Goal: Task Accomplishment & Management: Use online tool/utility

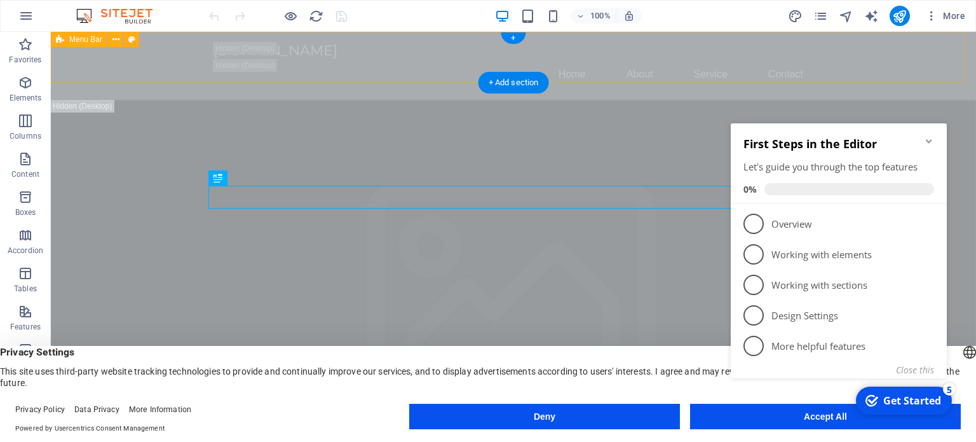
click at [146, 56] on div "[DOMAIN_NAME] Home About Service Contact" at bounding box center [514, 66] width 926 height 68
click at [117, 44] on icon at bounding box center [116, 39] width 7 height 13
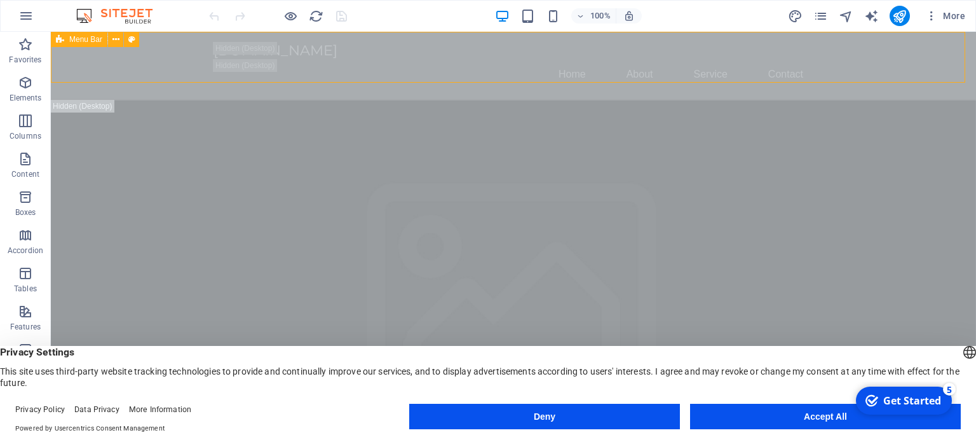
click at [61, 41] on icon at bounding box center [60, 39] width 8 height 15
click at [133, 40] on icon at bounding box center [131, 39] width 7 height 13
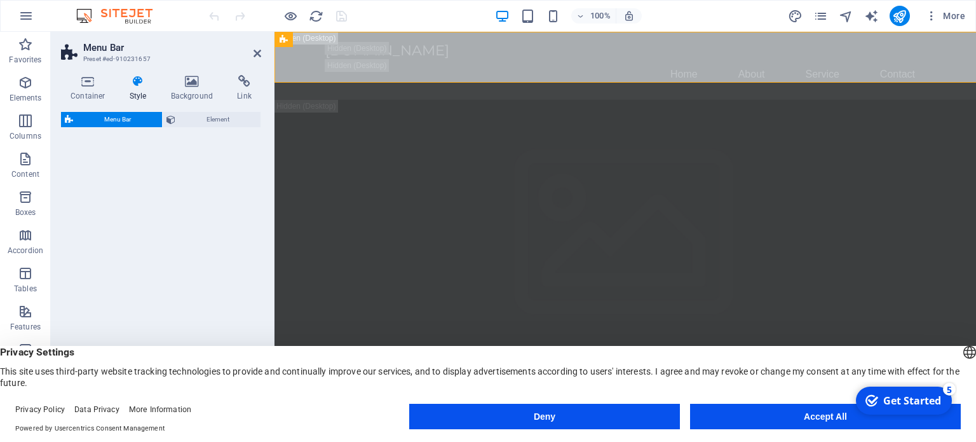
select select "rem"
select select "preset-menu-v2-home-logo-nav-h1-image-text-menu"
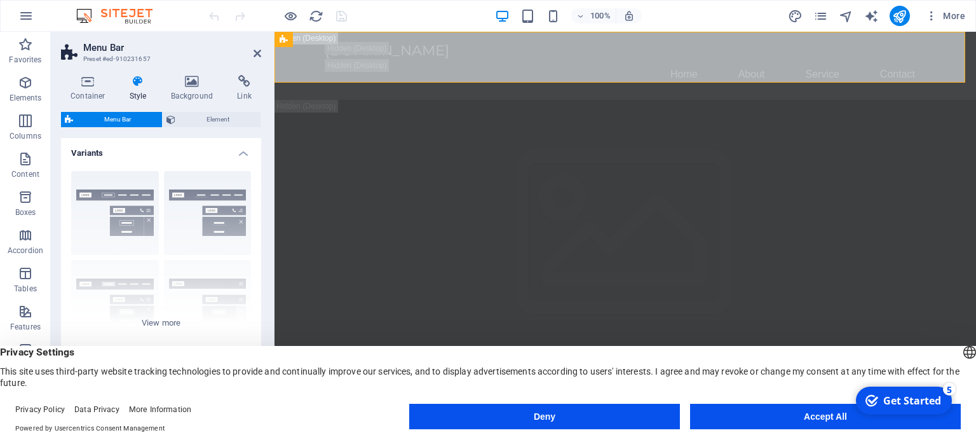
click at [784, 421] on button "Accept All" at bounding box center [825, 416] width 271 height 25
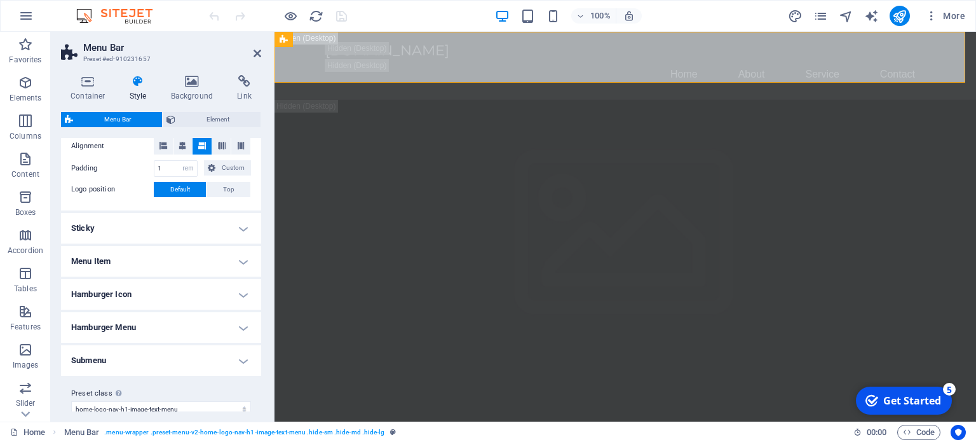
scroll to position [286, 0]
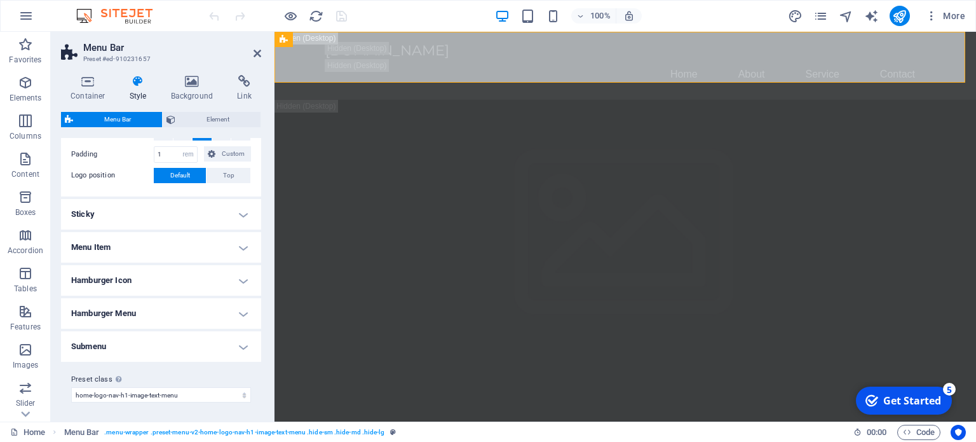
click at [134, 248] on h4 "Menu Item" at bounding box center [161, 247] width 200 height 31
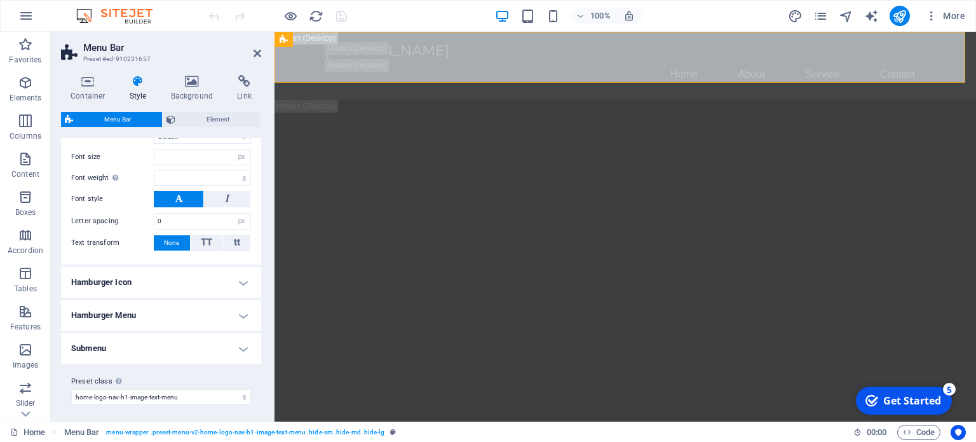
scroll to position [0, 0]
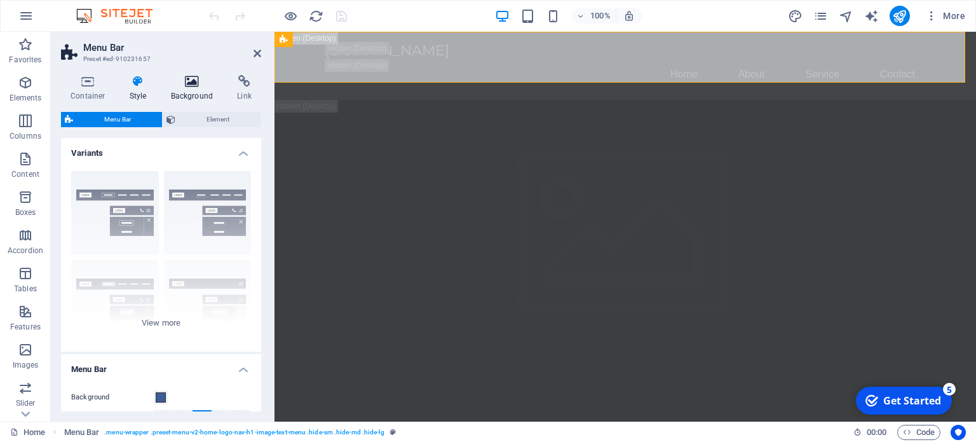
click at [192, 88] on h4 "Background" at bounding box center [194, 88] width 67 height 27
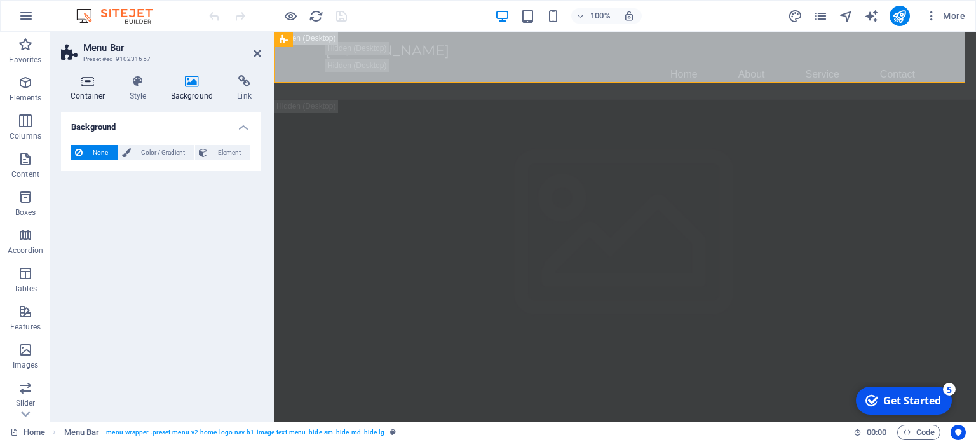
click at [97, 95] on h4 "Container" at bounding box center [90, 88] width 59 height 27
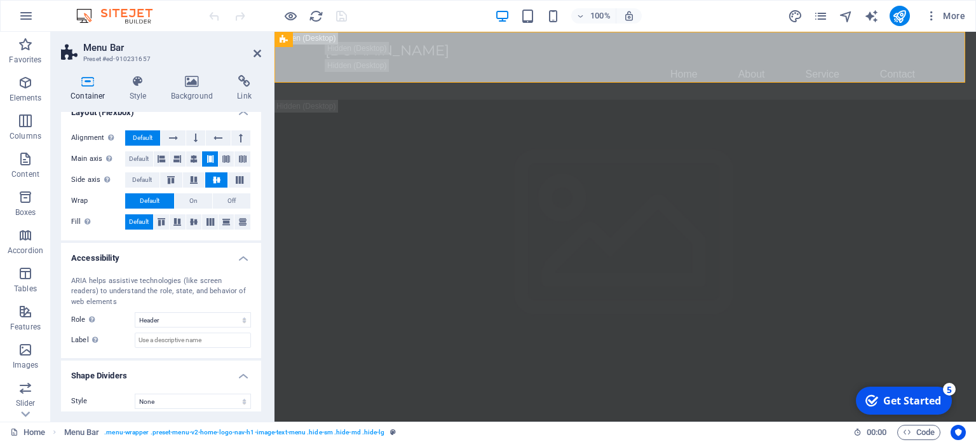
scroll to position [193, 0]
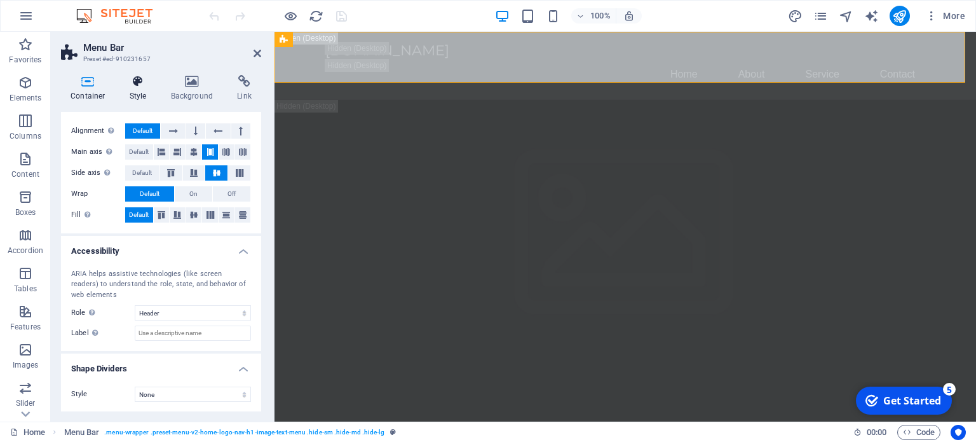
click at [133, 81] on icon at bounding box center [138, 81] width 36 height 13
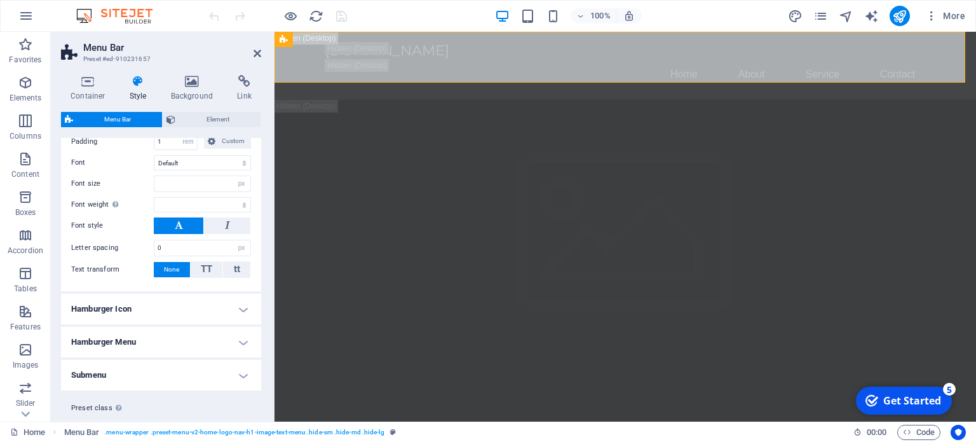
scroll to position [592, 0]
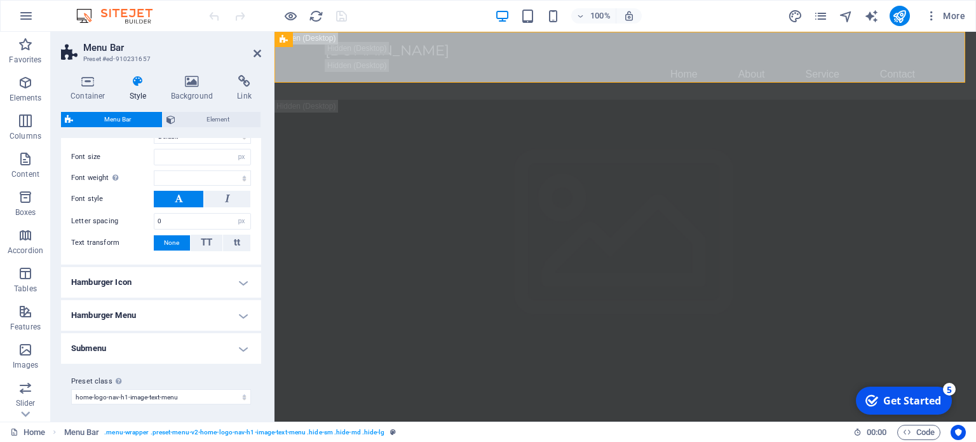
click at [223, 357] on h4 "Submenu" at bounding box center [161, 348] width 200 height 31
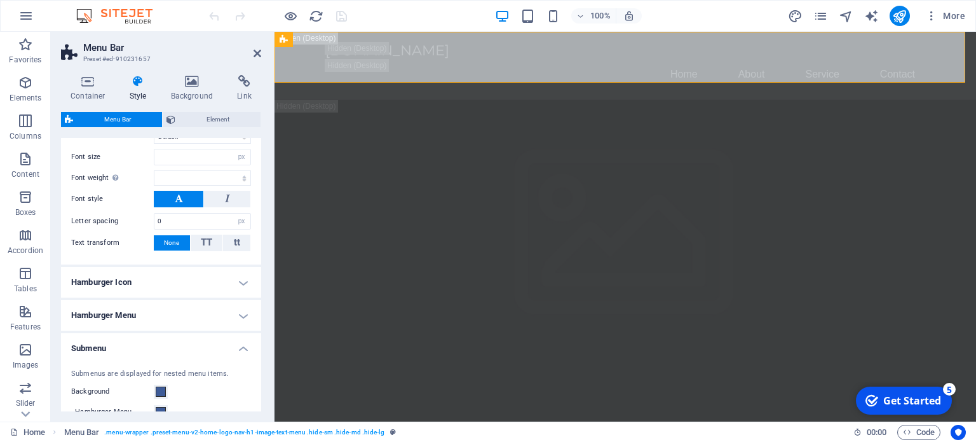
click at [221, 319] on h4 "Hamburger Menu" at bounding box center [161, 315] width 200 height 31
click at [234, 284] on h4 "Hamburger Icon" at bounding box center [161, 282] width 200 height 31
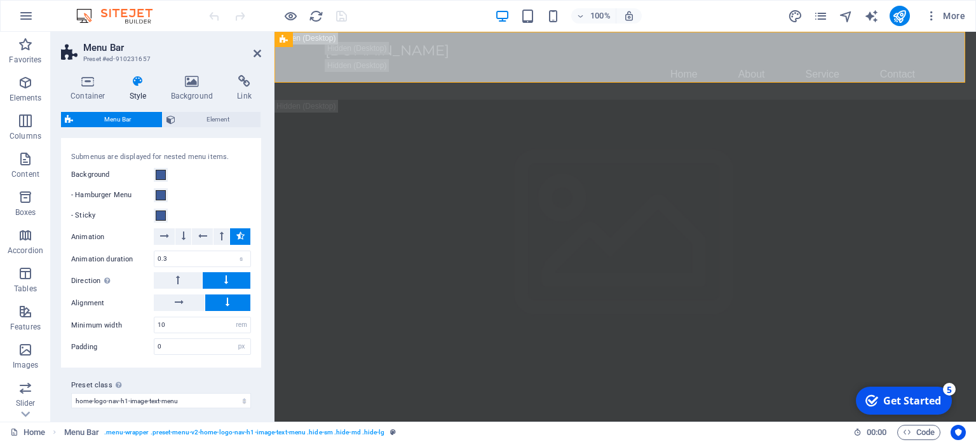
scroll to position [0, 0]
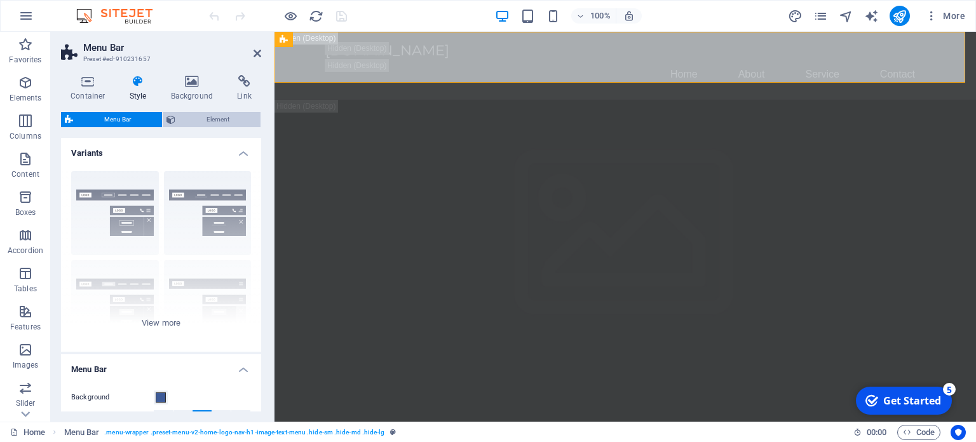
click at [217, 116] on span "Element" at bounding box center [218, 119] width 78 height 15
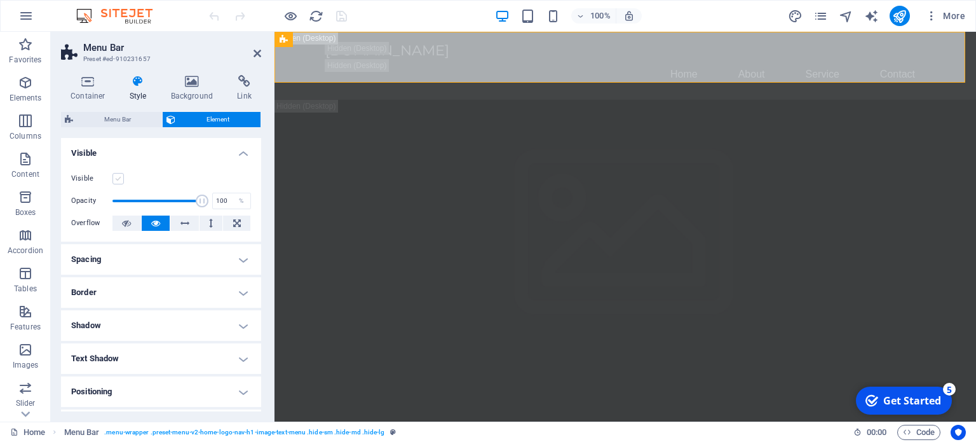
click at [118, 175] on label at bounding box center [118, 178] width 11 height 11
click at [0, 0] on input "Visible" at bounding box center [0, 0] width 0 height 0
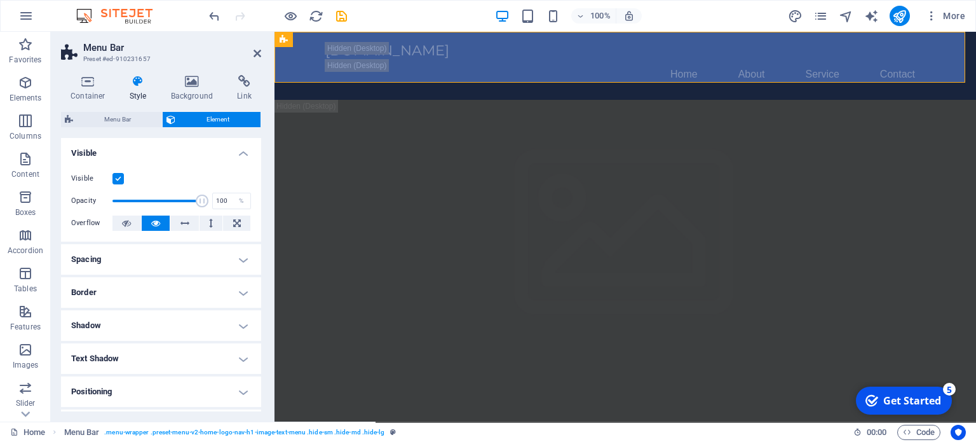
click at [118, 175] on label at bounding box center [118, 178] width 11 height 11
click at [0, 0] on input "Visible" at bounding box center [0, 0] width 0 height 0
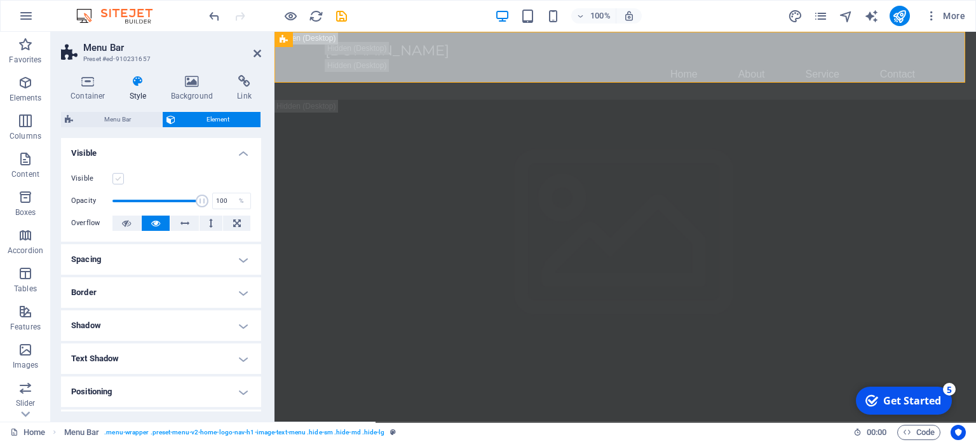
click at [118, 175] on label at bounding box center [118, 178] width 11 height 11
click at [0, 0] on input "Visible" at bounding box center [0, 0] width 0 height 0
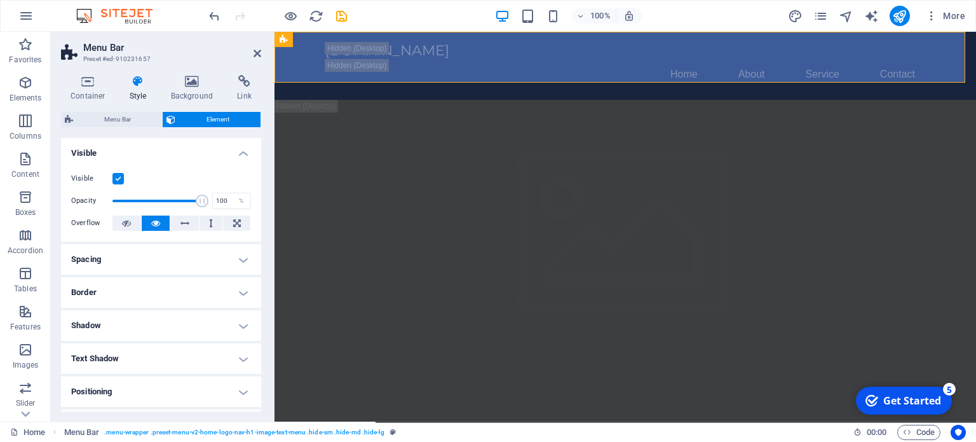
click at [118, 175] on label at bounding box center [118, 178] width 11 height 11
click at [0, 0] on input "Visible" at bounding box center [0, 0] width 0 height 0
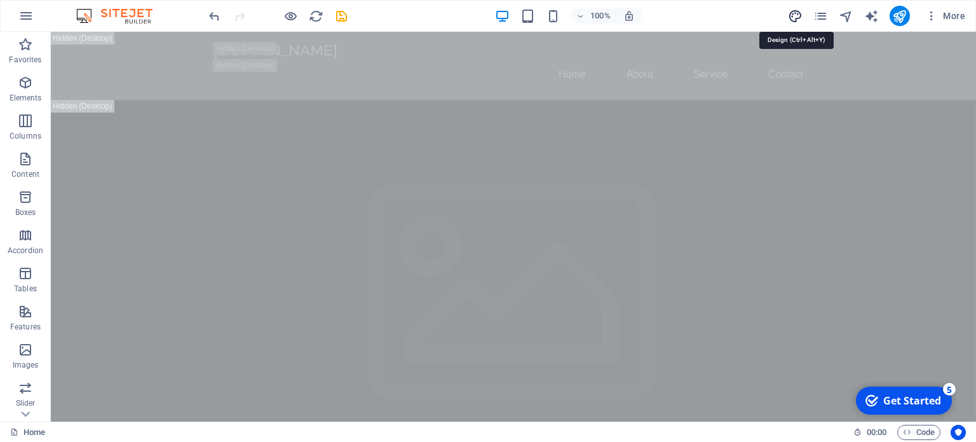
click at [796, 15] on icon "design" at bounding box center [795, 16] width 15 height 15
select select "px"
select select "200"
select select "px"
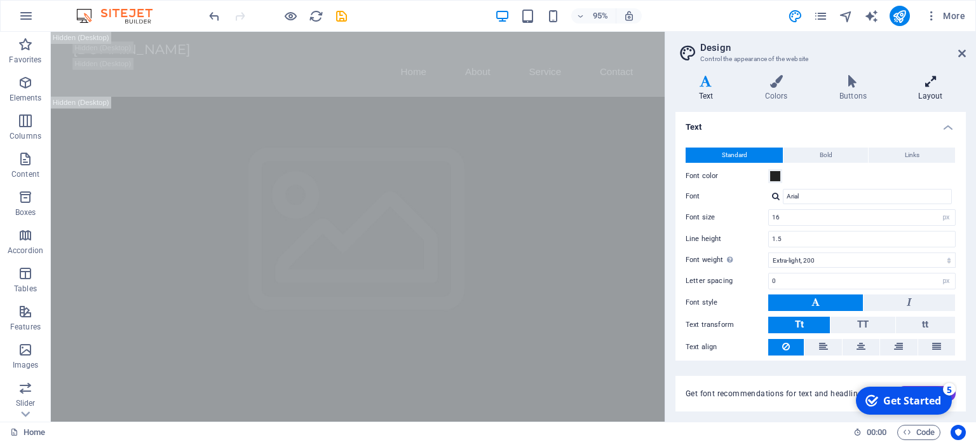
click at [932, 89] on h4 "Layout" at bounding box center [931, 88] width 71 height 27
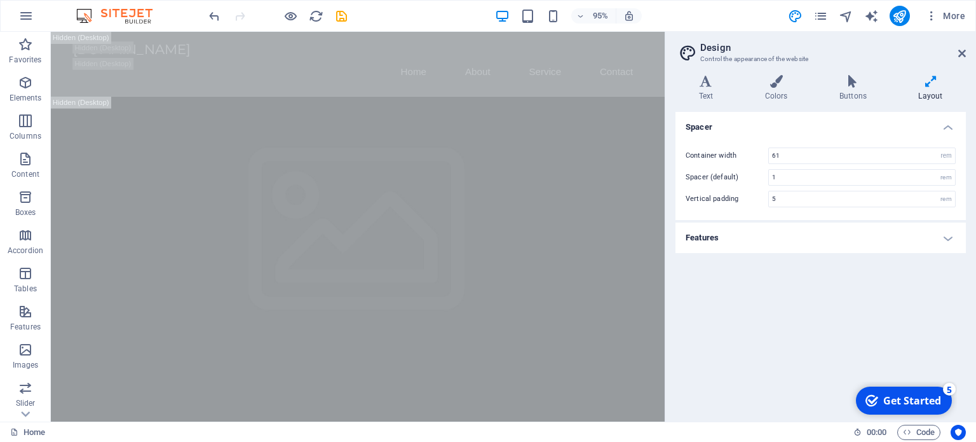
click at [952, 234] on h4 "Features" at bounding box center [821, 238] width 291 height 31
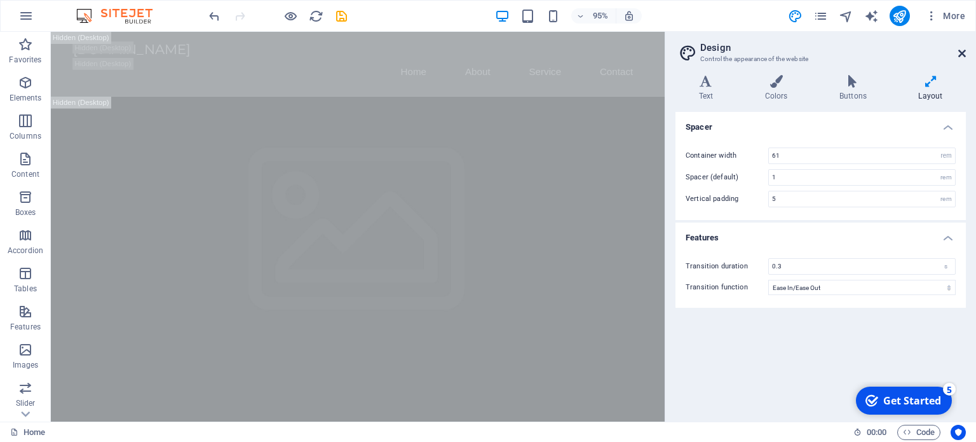
click at [964, 53] on icon at bounding box center [963, 53] width 8 height 10
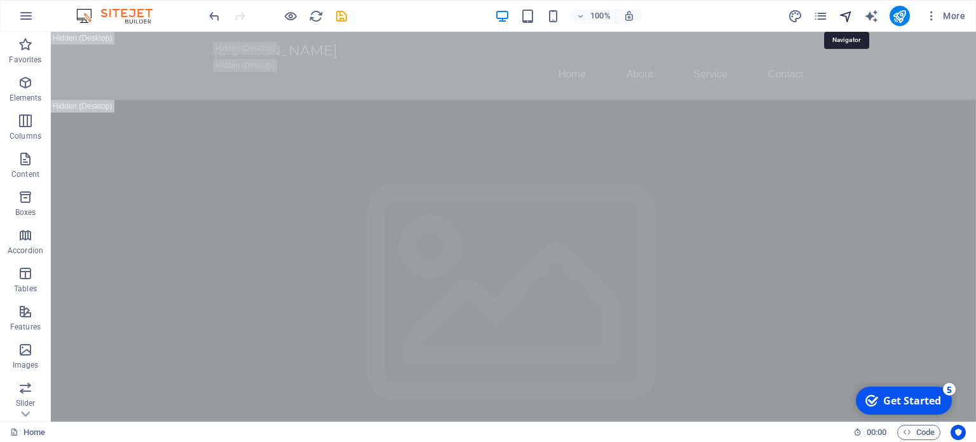
click at [849, 14] on icon "navigator" at bounding box center [846, 16] width 15 height 15
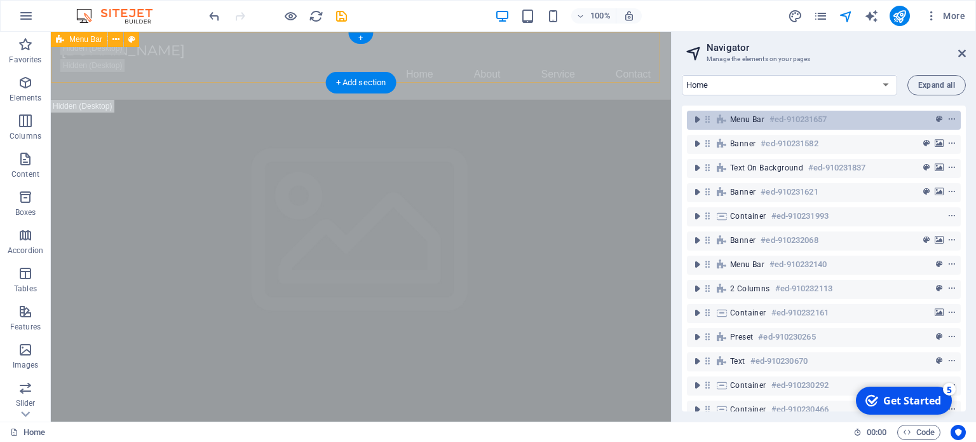
click at [855, 118] on div "Menu Bar #ed-910231657" at bounding box center [813, 119] width 167 height 15
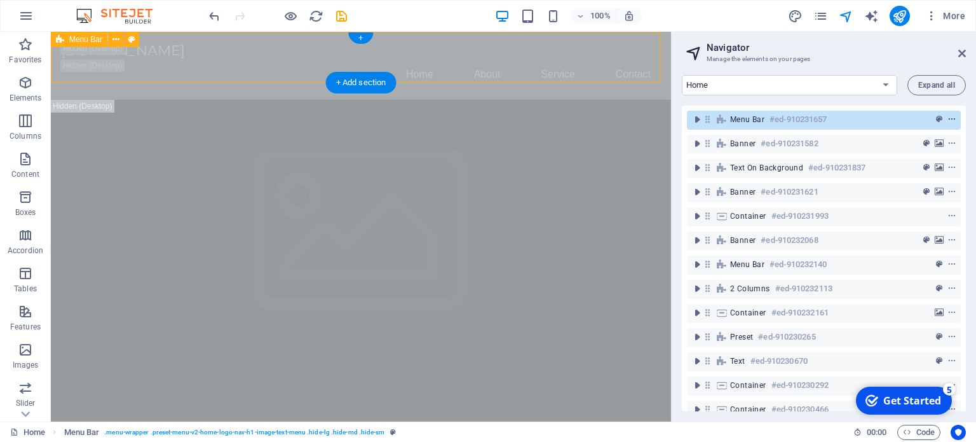
click at [948, 121] on icon "context-menu" at bounding box center [952, 119] width 9 height 9
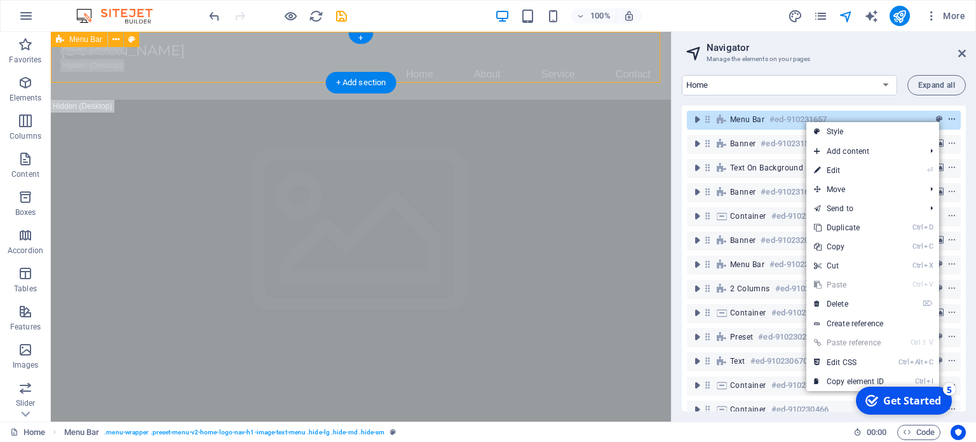
click at [948, 121] on icon "context-menu" at bounding box center [952, 119] width 9 height 9
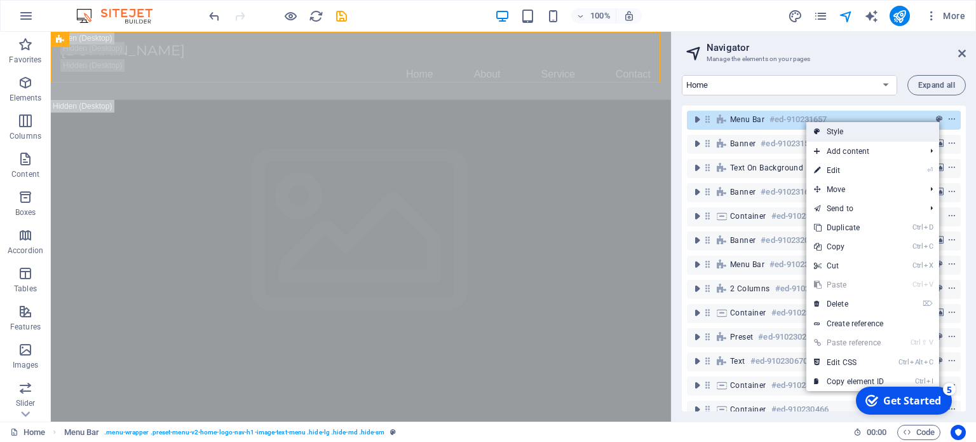
click at [888, 126] on link "Style" at bounding box center [873, 131] width 133 height 19
select select "rem"
select select "hover_box_bottom"
select select "px"
select select "rem"
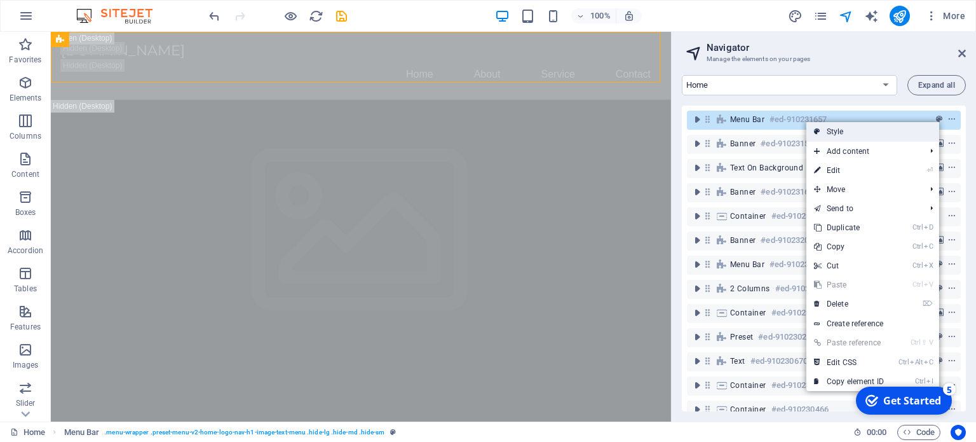
select select "rem"
select select "px"
select select
select select "px"
select select "%"
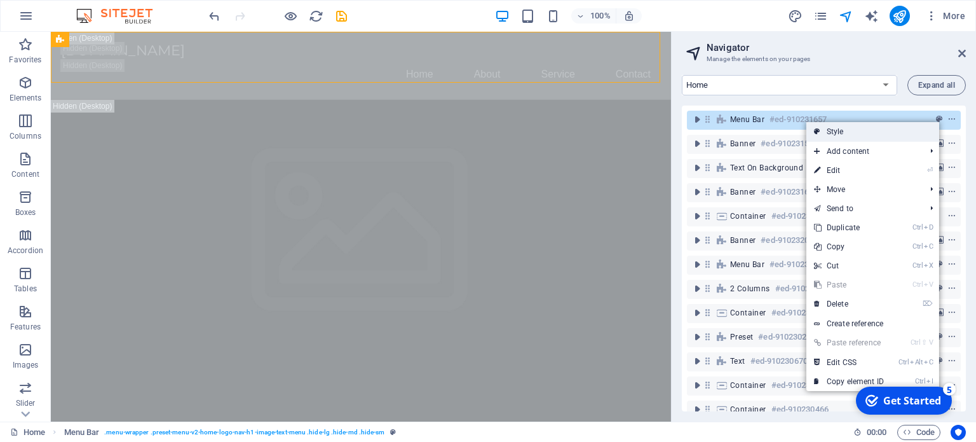
select select "rem"
select select "px"
select select "preset-menu-v2-home-logo-nav-h1-image-text-menu"
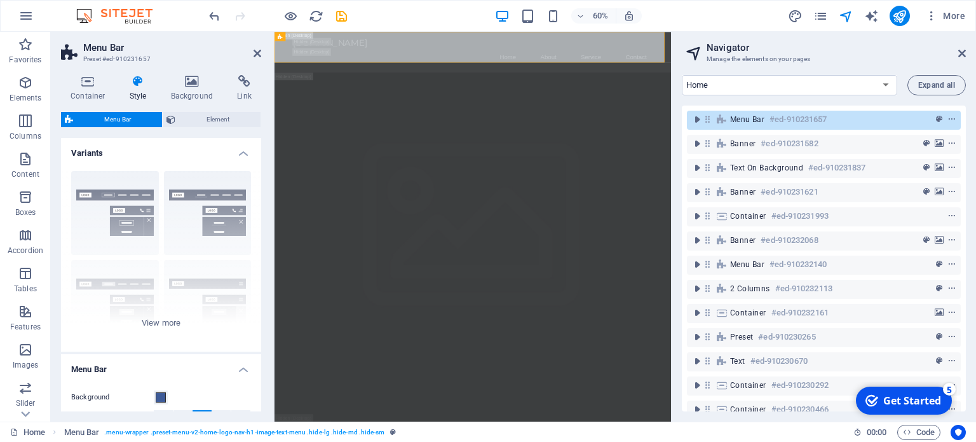
select select
click at [205, 118] on span "Element" at bounding box center [218, 119] width 78 height 15
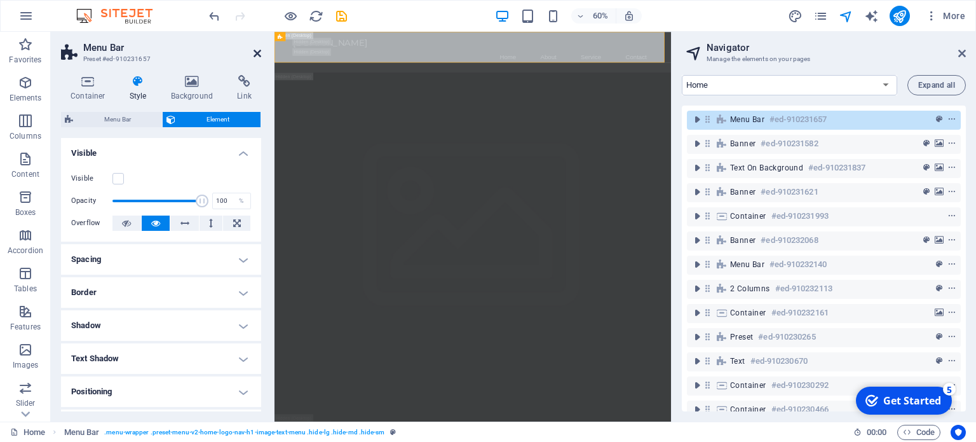
click at [260, 55] on icon at bounding box center [258, 53] width 8 height 10
